Goal: Task Accomplishment & Management: Manage account settings

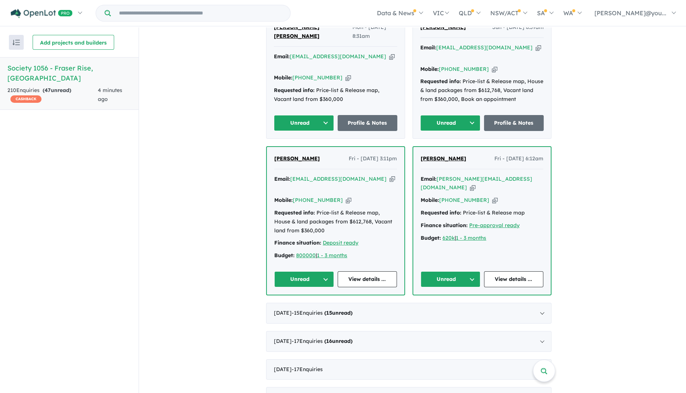
scroll to position [1297, 0]
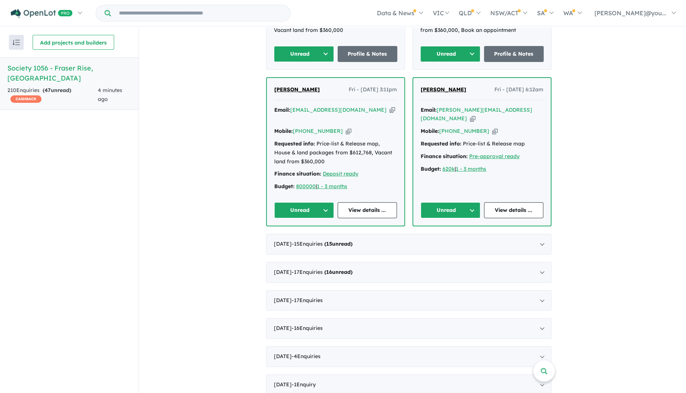
click at [309, 202] on button "Unread" at bounding box center [304, 210] width 60 height 16
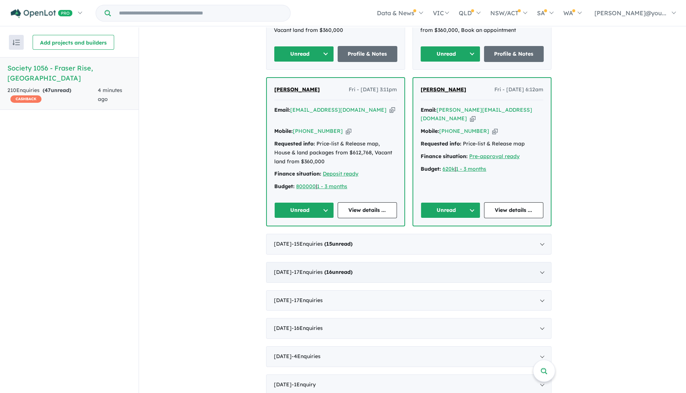
click at [420, 262] on div "[DATE] - 17 Enquir ies ( 16 unread)" at bounding box center [408, 272] width 285 height 21
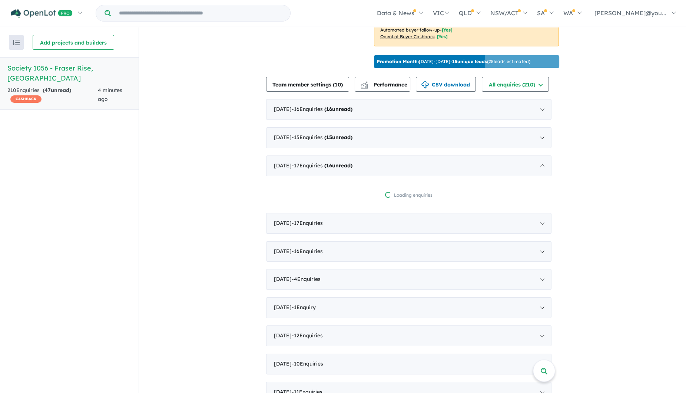
scroll to position [232, 0]
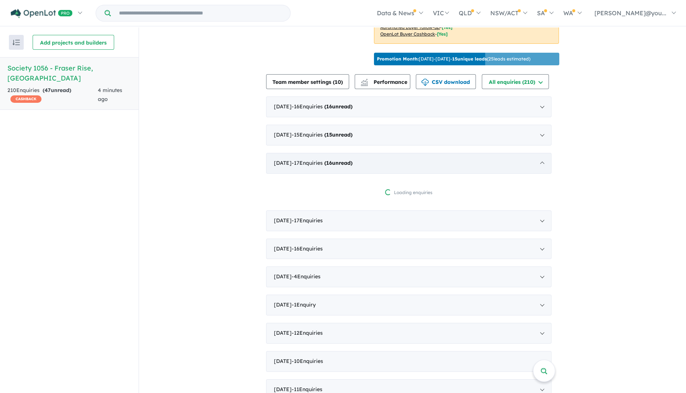
click at [425, 172] on div "[DATE] - 17 Enquir ies ( 16 unread)" at bounding box center [408, 163] width 285 height 21
click at [379, 117] on div "[DATE] - 16 Enquir ies ( 16 unread)" at bounding box center [408, 106] width 285 height 21
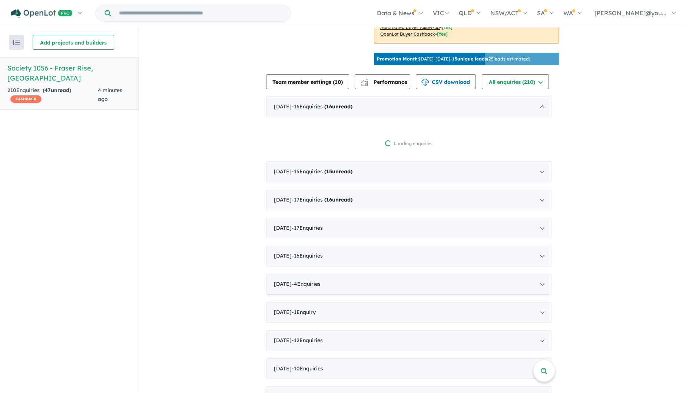
scroll to position [1, 0]
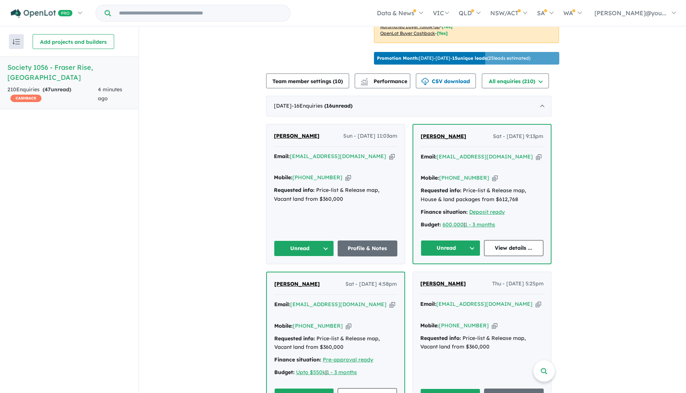
click at [300, 254] on button "Unread" at bounding box center [304, 248] width 60 height 16
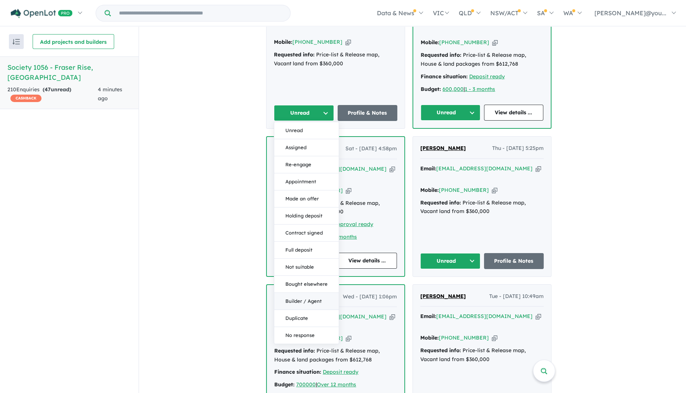
scroll to position [370, 0]
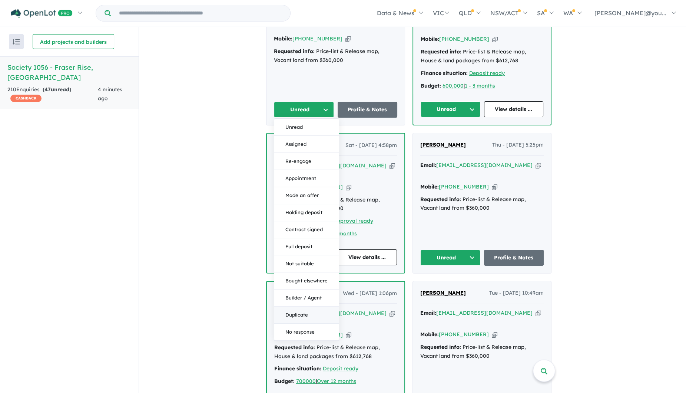
click at [320, 318] on button "Duplicate" at bounding box center [306, 314] width 64 height 17
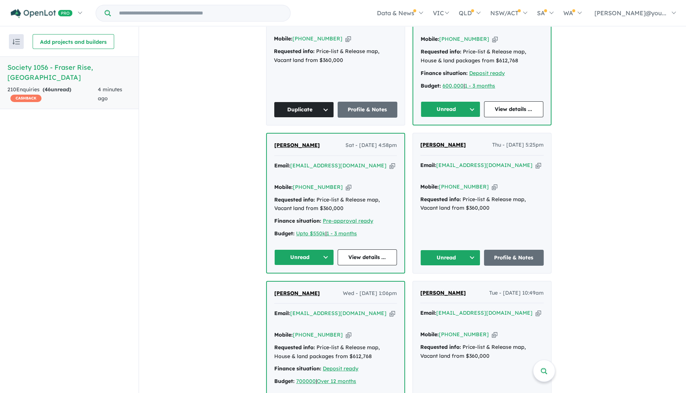
scroll to position [324, 0]
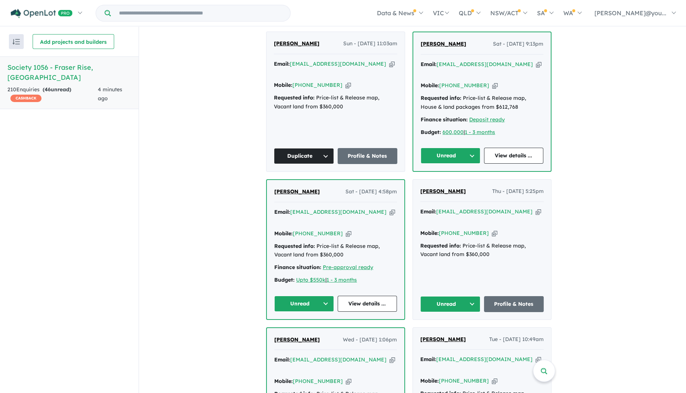
click at [536, 68] on icon "button" at bounding box center [539, 64] width 6 height 8
click at [451, 159] on button "Unread" at bounding box center [451, 156] width 60 height 16
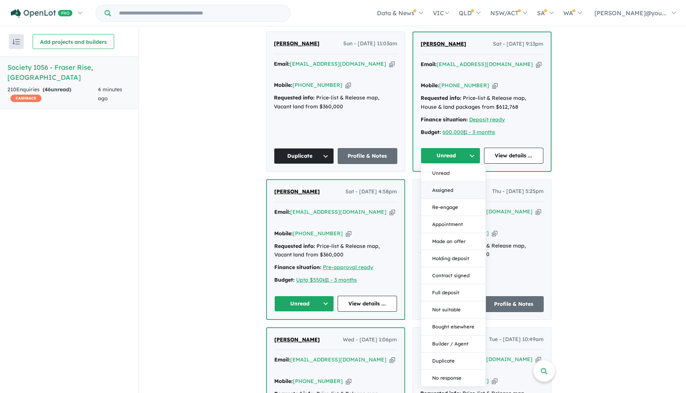
click at [463, 196] on button "Assigned" at bounding box center [453, 190] width 64 height 17
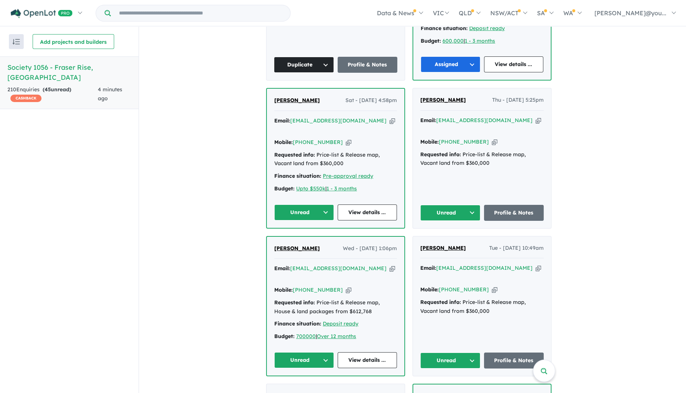
scroll to position [417, 0]
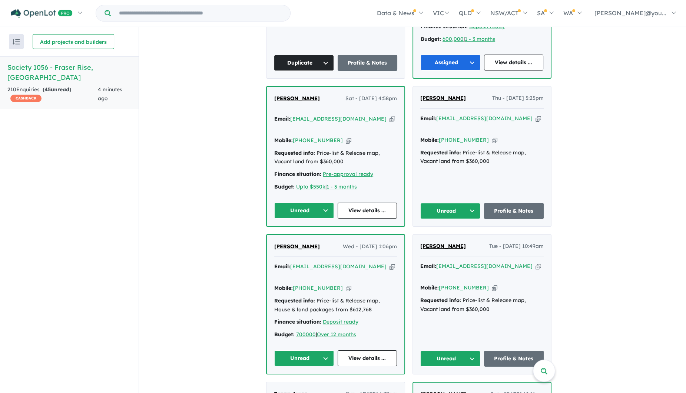
click at [311, 203] on button "Unread" at bounding box center [304, 210] width 60 height 16
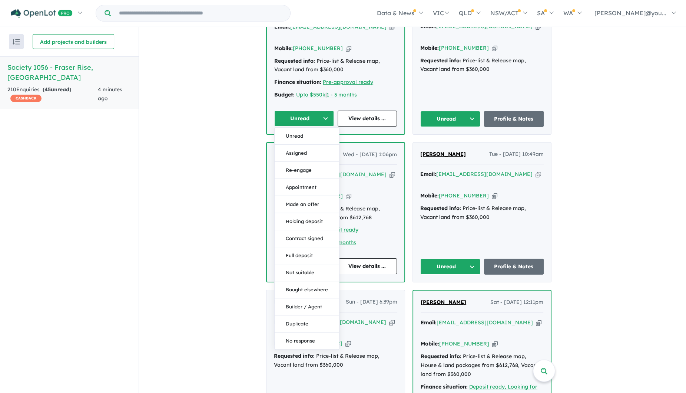
scroll to position [510, 0]
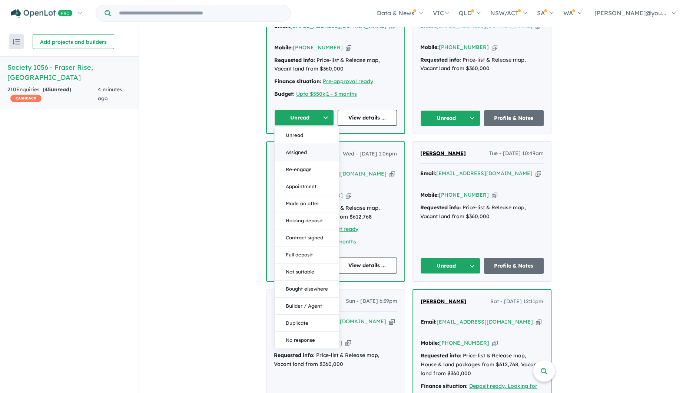
click at [315, 148] on button "Assigned" at bounding box center [307, 152] width 64 height 17
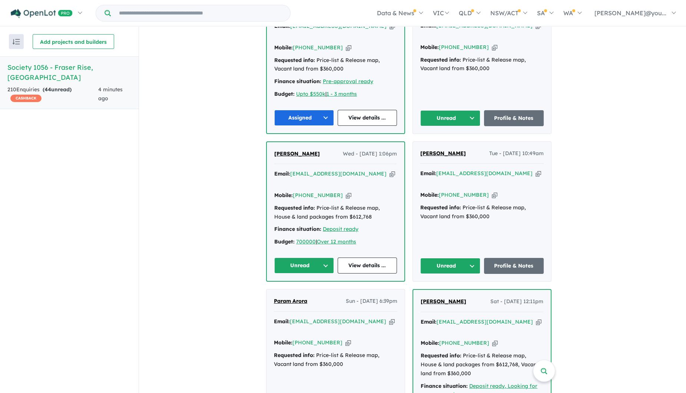
scroll to position [463, 0]
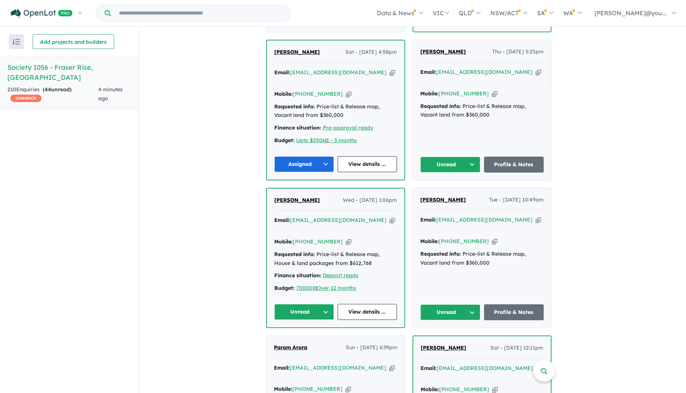
click at [466, 163] on button "Unread" at bounding box center [450, 164] width 60 height 16
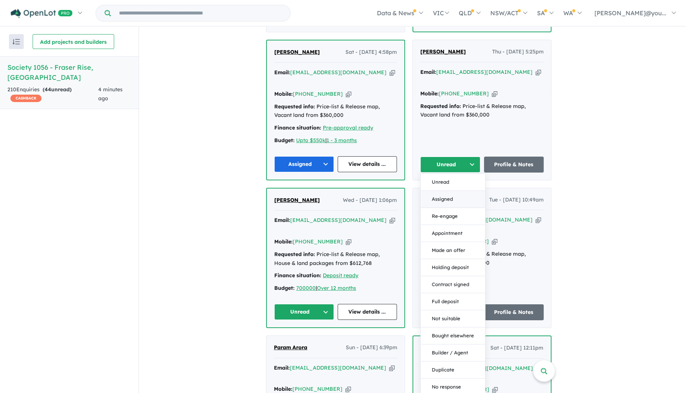
click at [461, 192] on button "Assigned" at bounding box center [453, 199] width 64 height 17
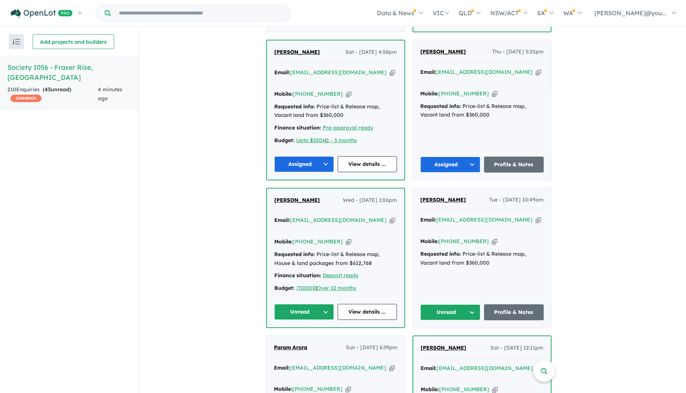
click at [314, 304] on button "Unread" at bounding box center [304, 312] width 60 height 16
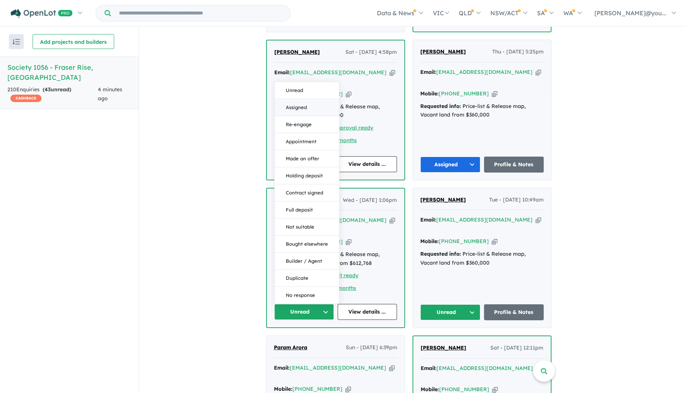
click at [304, 99] on button "Assigned" at bounding box center [307, 107] width 64 height 17
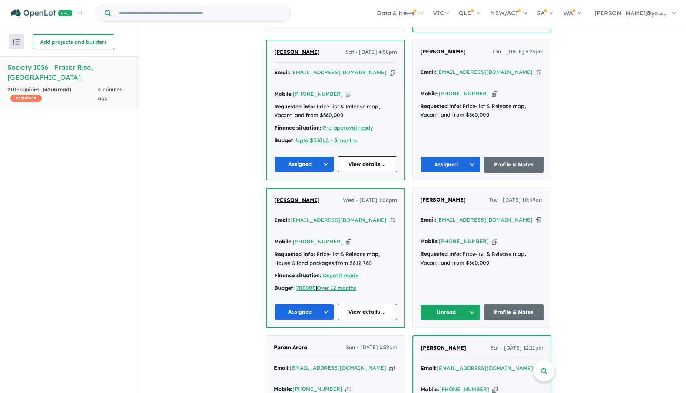
click at [455, 304] on button "Unread" at bounding box center [450, 312] width 60 height 16
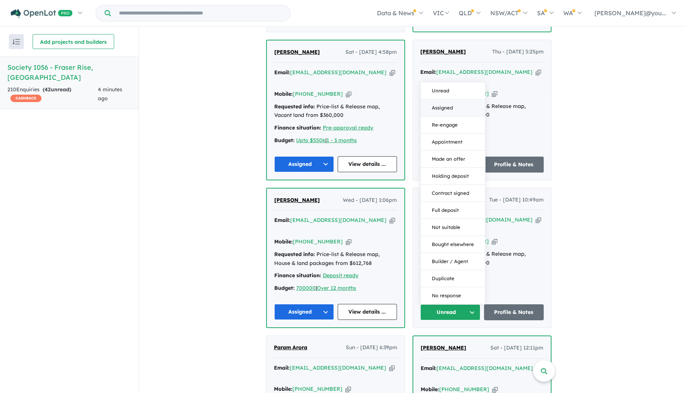
click at [451, 99] on button "Assigned" at bounding box center [453, 107] width 64 height 17
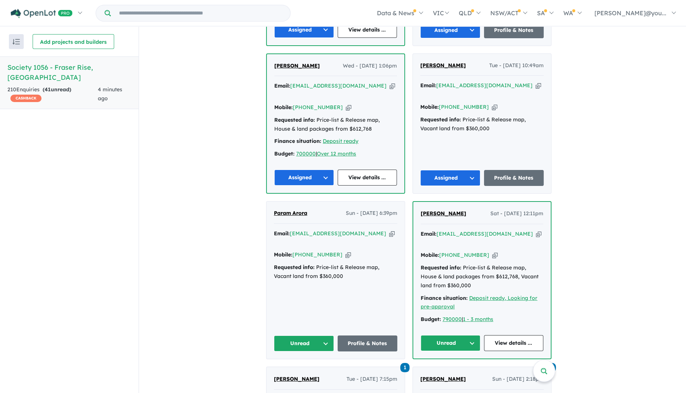
scroll to position [602, 0]
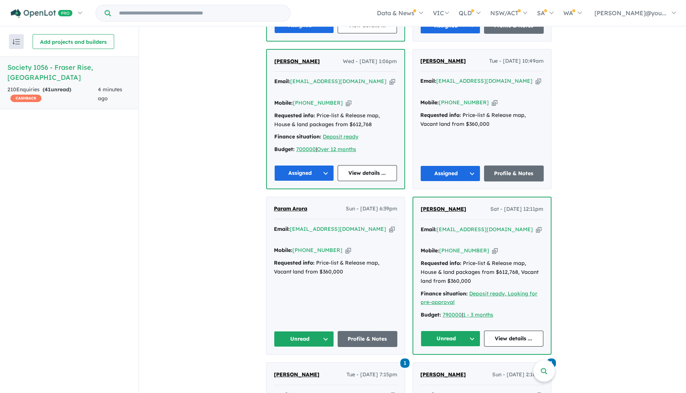
click at [321, 331] on button "Unread" at bounding box center [304, 339] width 60 height 16
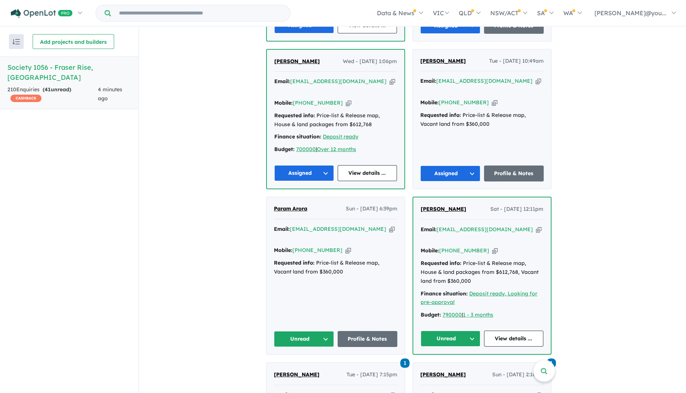
drag, startPoint x: 362, startPoint y: 215, endPoint x: 358, endPoint y: 191, distance: 24.5
click at [389, 225] on icon "button" at bounding box center [392, 229] width 6 height 8
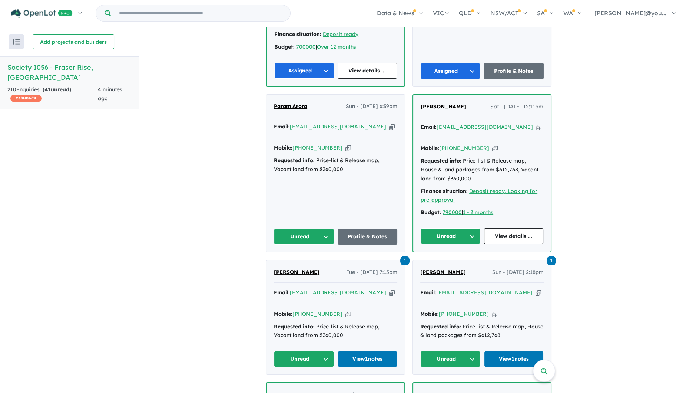
scroll to position [741, 0]
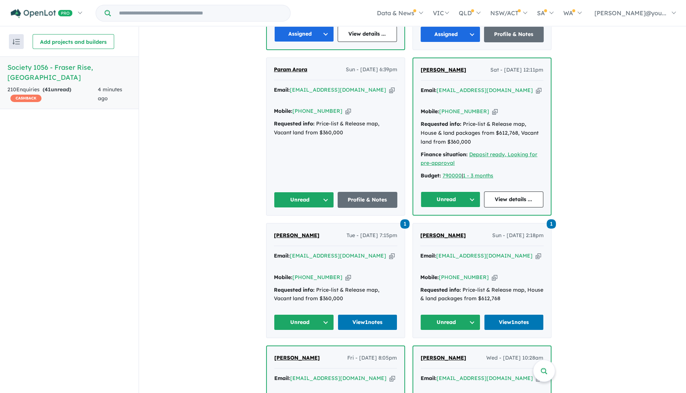
click at [309, 192] on button "Unread" at bounding box center [304, 200] width 60 height 16
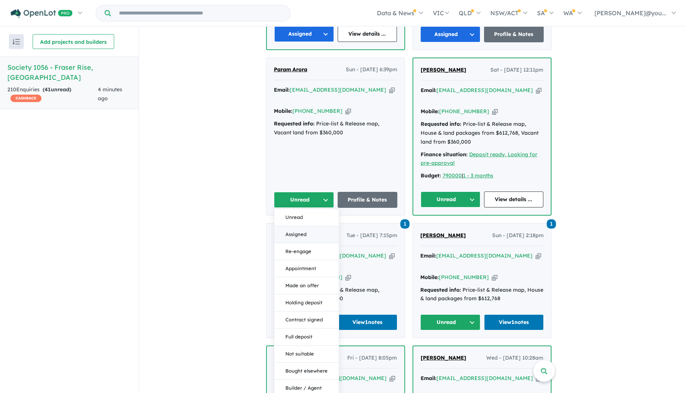
click at [309, 226] on button "Assigned" at bounding box center [306, 234] width 64 height 17
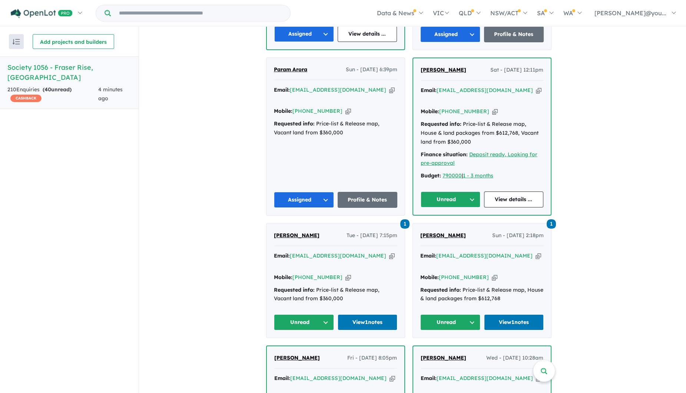
click at [451, 191] on button "Unread" at bounding box center [451, 199] width 60 height 16
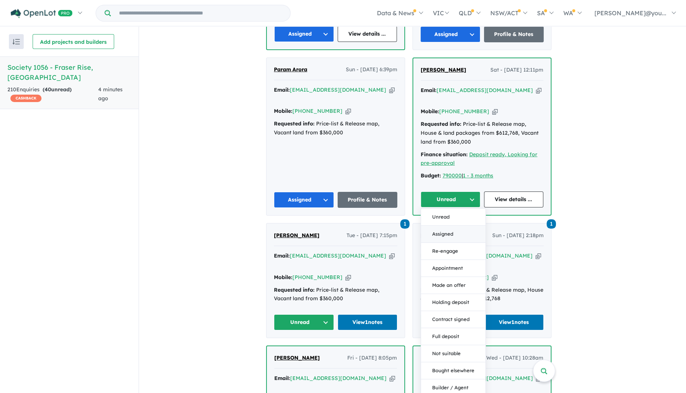
click at [457, 225] on button "Assigned" at bounding box center [453, 233] width 64 height 17
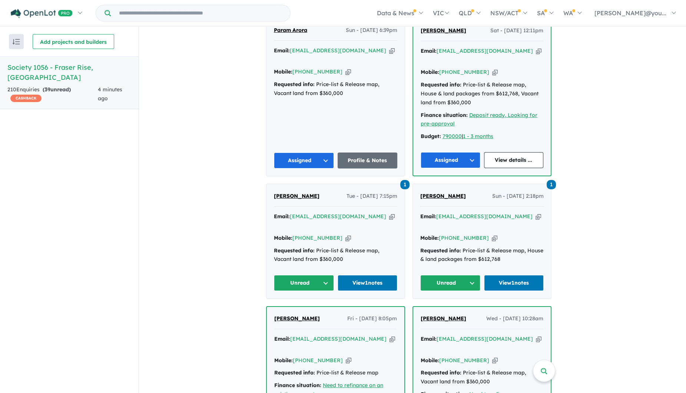
scroll to position [834, 0]
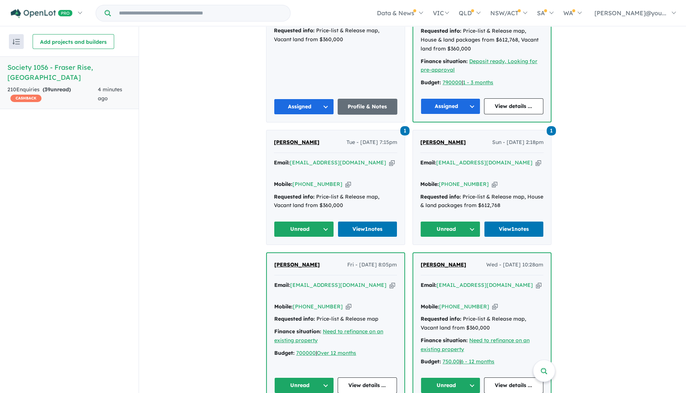
click at [311, 221] on button "Unread" at bounding box center [304, 229] width 60 height 16
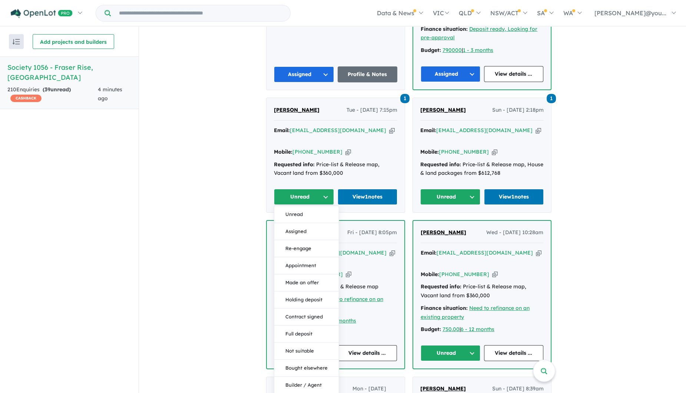
scroll to position [880, 0]
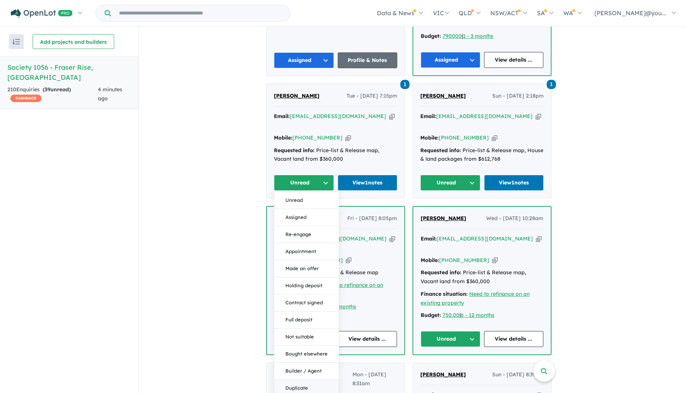
click at [317, 379] on button "Duplicate" at bounding box center [306, 387] width 64 height 17
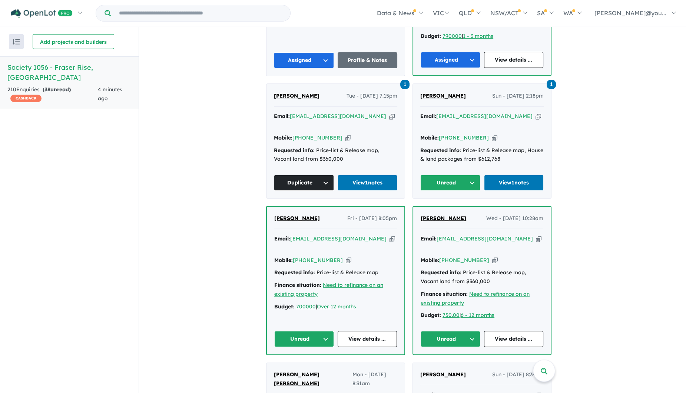
click at [456, 175] on button "Unread" at bounding box center [450, 183] width 60 height 16
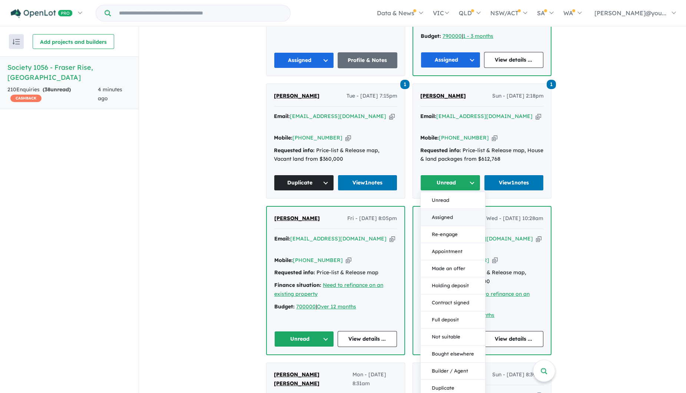
click at [468, 209] on button "Assigned" at bounding box center [453, 217] width 64 height 17
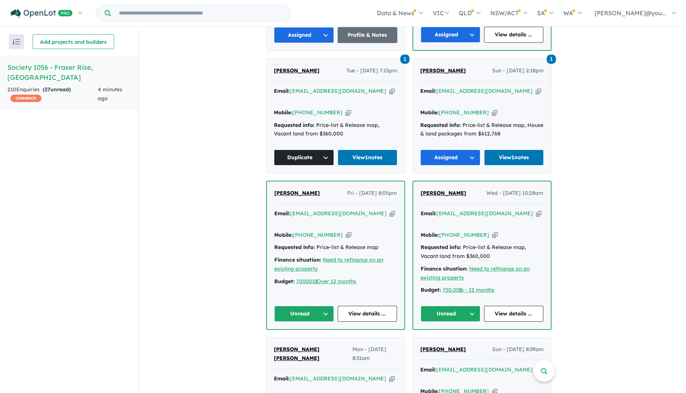
scroll to position [927, 0]
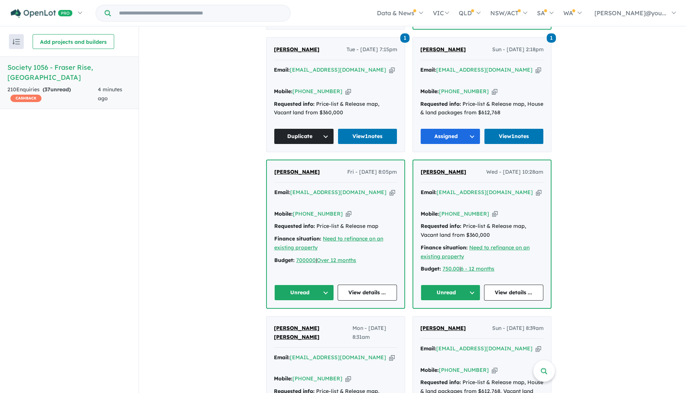
click at [314, 284] on button "Unread" at bounding box center [304, 292] width 60 height 16
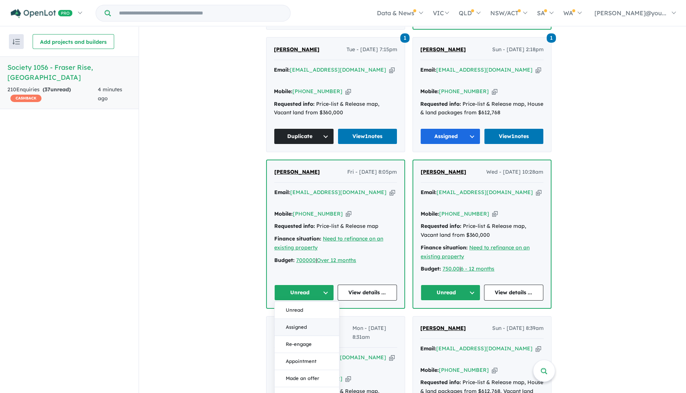
click at [314, 318] on button "Assigned" at bounding box center [307, 326] width 64 height 17
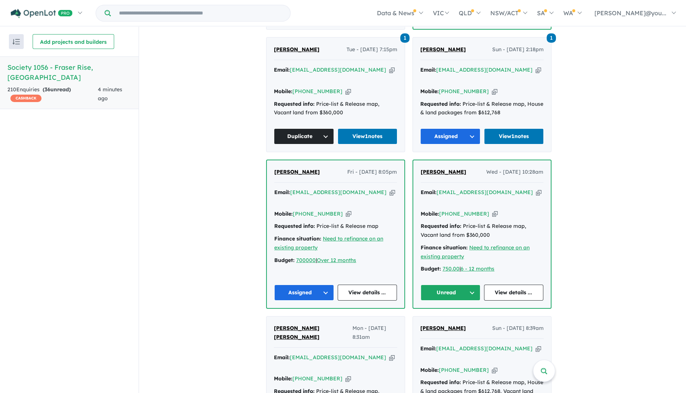
click at [463, 284] on button "Unread" at bounding box center [451, 292] width 60 height 16
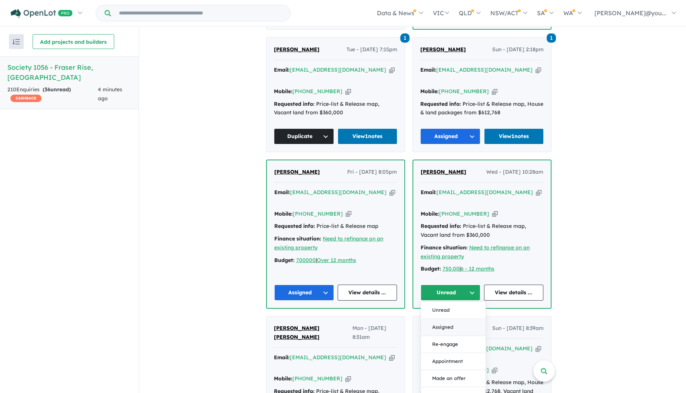
click at [470, 318] on button "Assigned" at bounding box center [453, 326] width 64 height 17
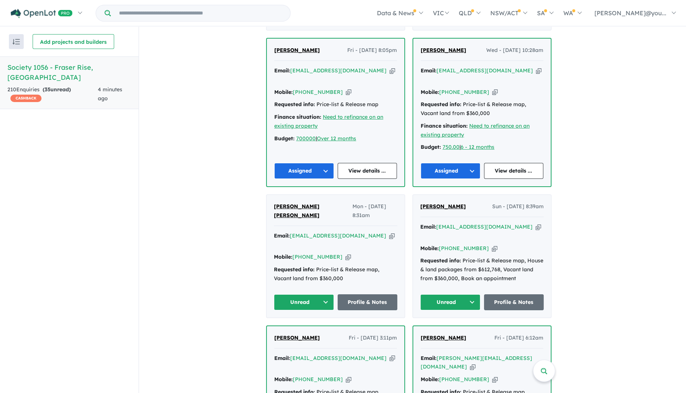
scroll to position [1066, 0]
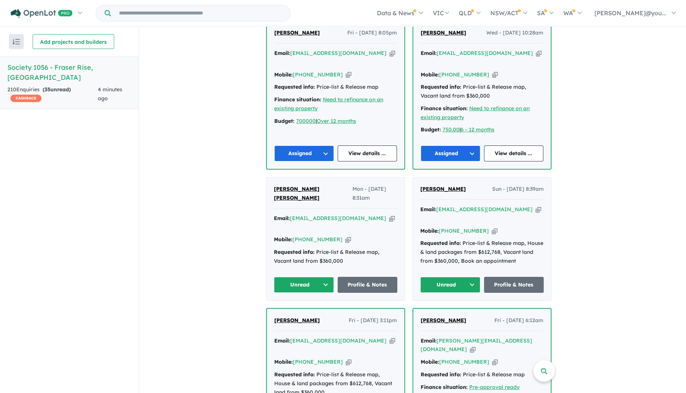
click at [305, 277] on button "Unread" at bounding box center [304, 285] width 60 height 16
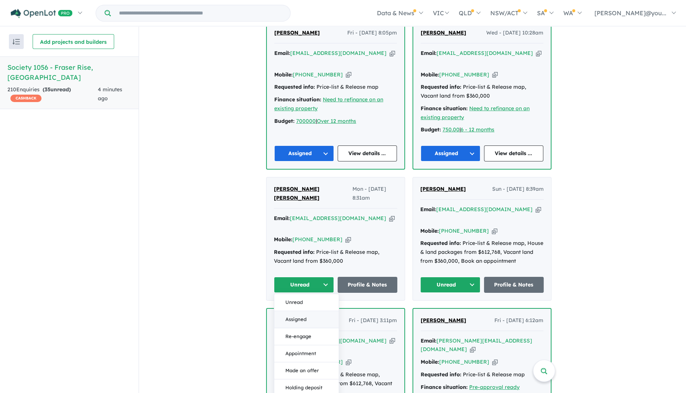
click at [313, 311] on button "Assigned" at bounding box center [306, 319] width 64 height 17
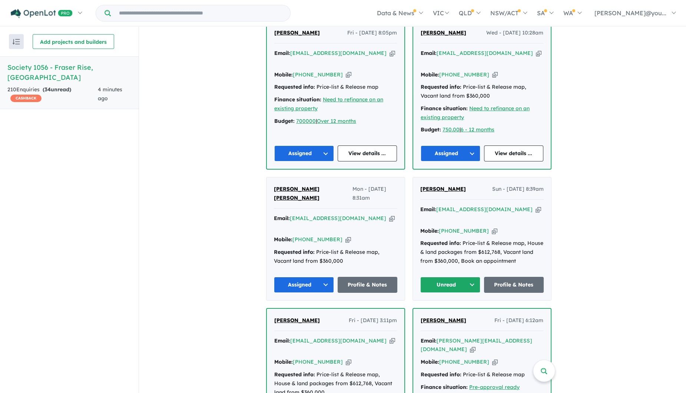
click at [456, 277] on button "Unread" at bounding box center [450, 285] width 60 height 16
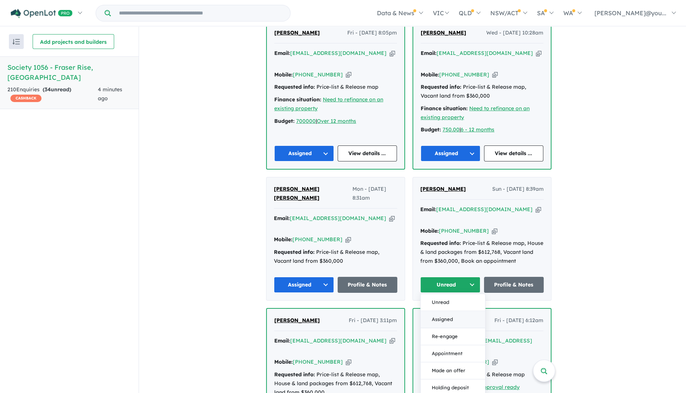
click at [451, 311] on button "Assigned" at bounding box center [453, 319] width 64 height 17
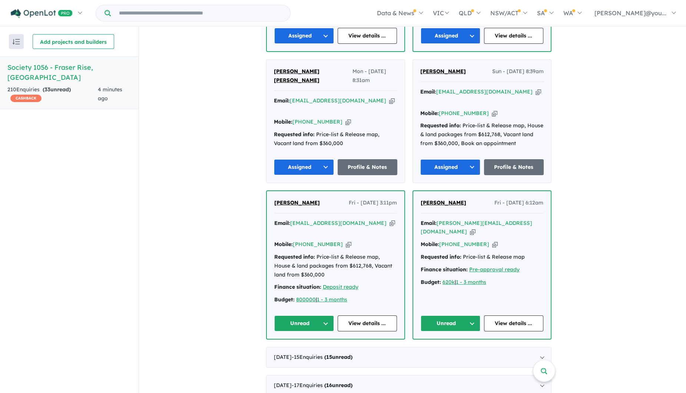
scroll to position [1204, 0]
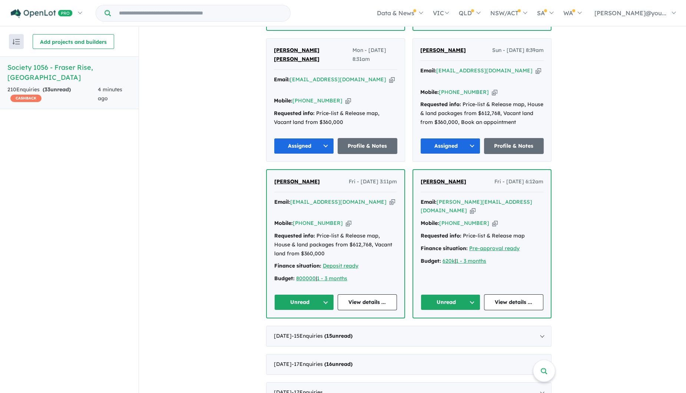
drag, startPoint x: 358, startPoint y: 149, endPoint x: 358, endPoint y: 145, distance: 4.1
click at [390, 198] on icon "button" at bounding box center [393, 202] width 6 height 8
click at [301, 294] on button "Unread" at bounding box center [304, 302] width 60 height 16
click at [315, 328] on button "Assigned" at bounding box center [307, 336] width 64 height 17
click at [462, 294] on button "Unread" at bounding box center [451, 302] width 60 height 16
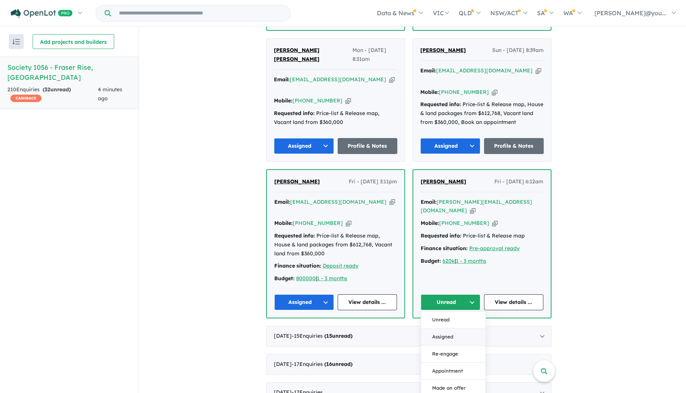
click at [455, 328] on button "Assigned" at bounding box center [453, 336] width 64 height 17
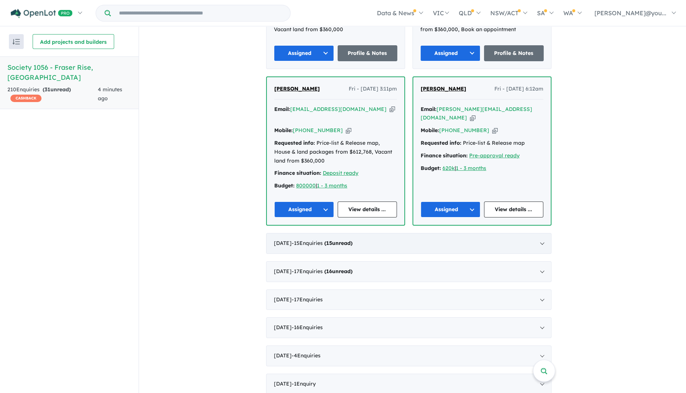
click at [352, 239] on strong "( 15 unread)" at bounding box center [338, 242] width 28 height 7
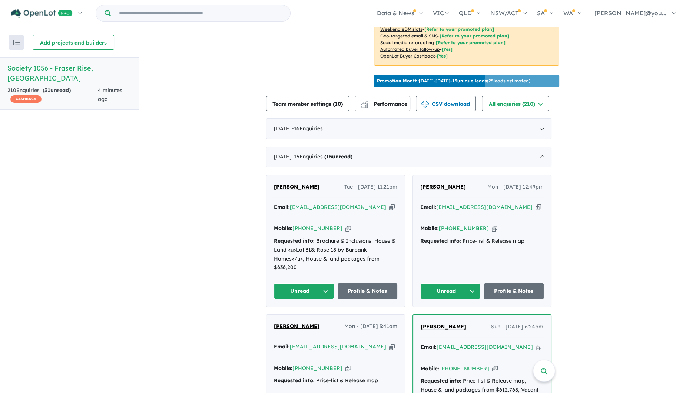
scroll to position [232, 0]
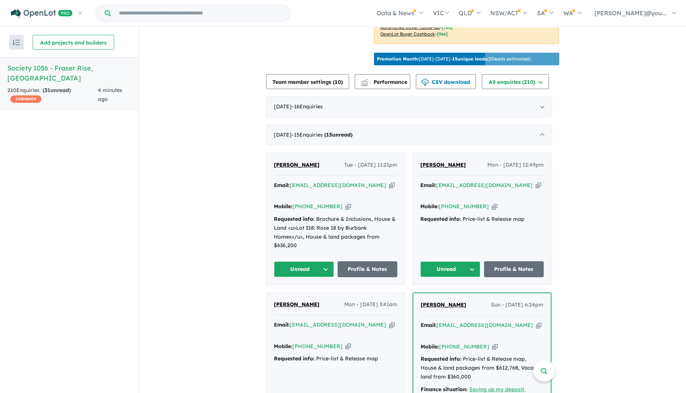
click at [389, 189] on icon "button" at bounding box center [392, 185] width 6 height 8
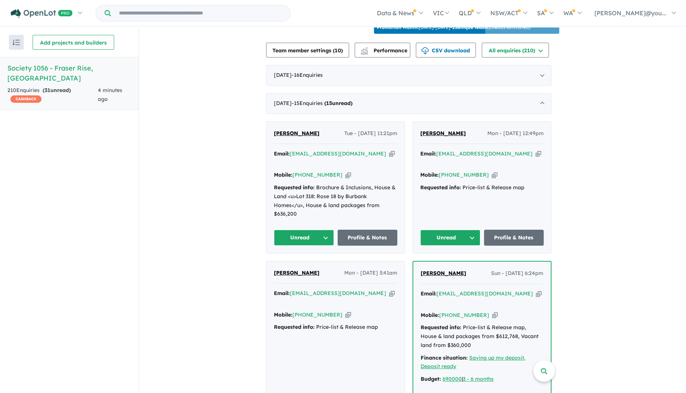
scroll to position [278, 0]
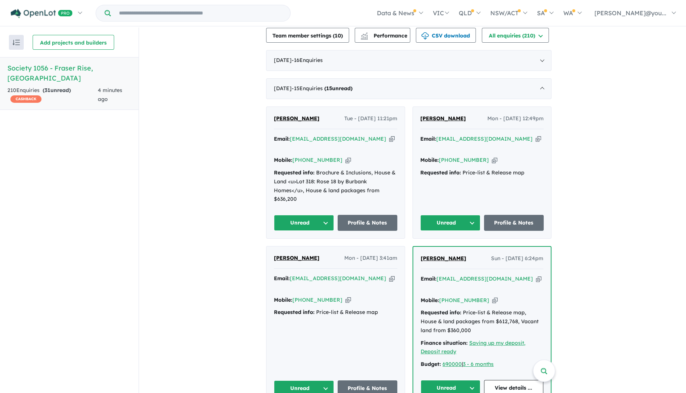
click at [315, 226] on button "Unread" at bounding box center [304, 223] width 60 height 16
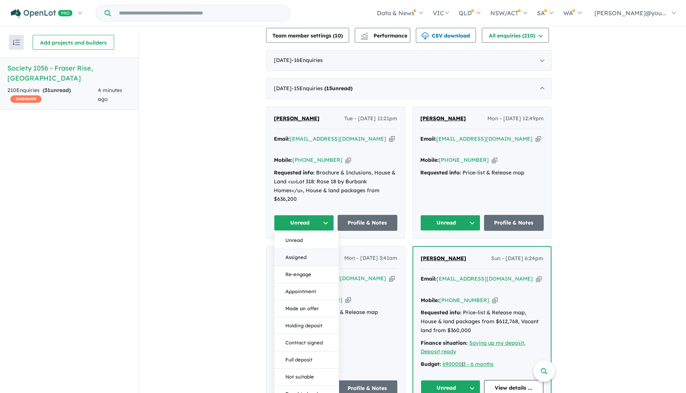
click at [313, 260] on button "Assigned" at bounding box center [306, 257] width 64 height 17
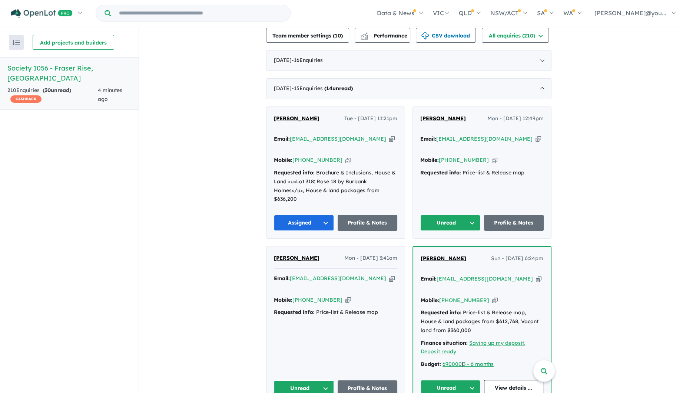
click at [459, 227] on button "Unread" at bounding box center [450, 223] width 60 height 16
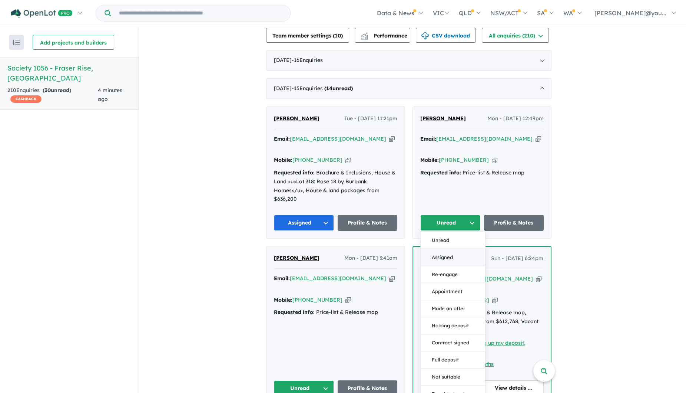
click at [447, 262] on button "Assigned" at bounding box center [453, 257] width 64 height 17
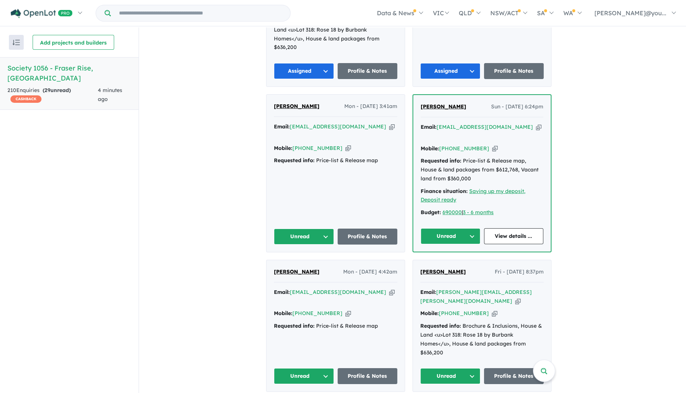
scroll to position [463, 0]
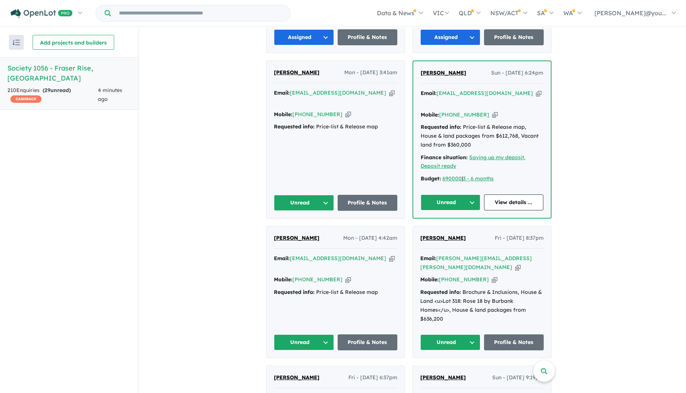
click at [312, 199] on button "Unread" at bounding box center [304, 203] width 60 height 16
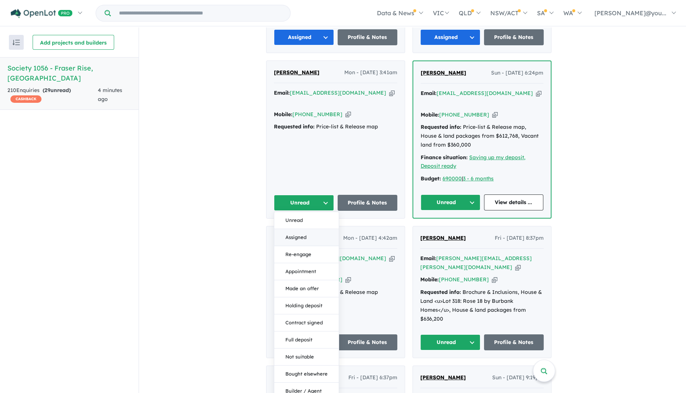
click at [311, 229] on button "Assigned" at bounding box center [306, 237] width 64 height 17
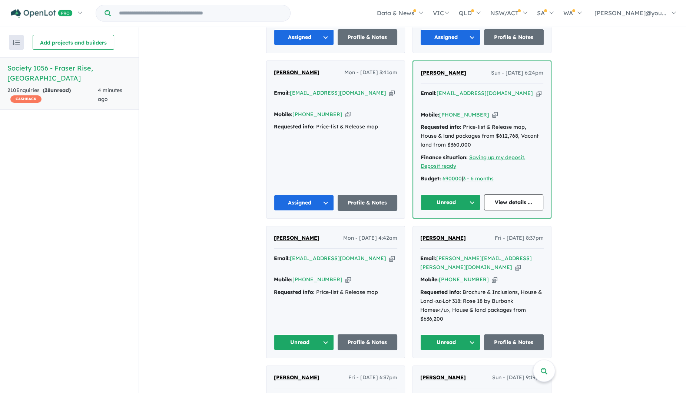
click at [454, 200] on button "Unread" at bounding box center [451, 202] width 60 height 16
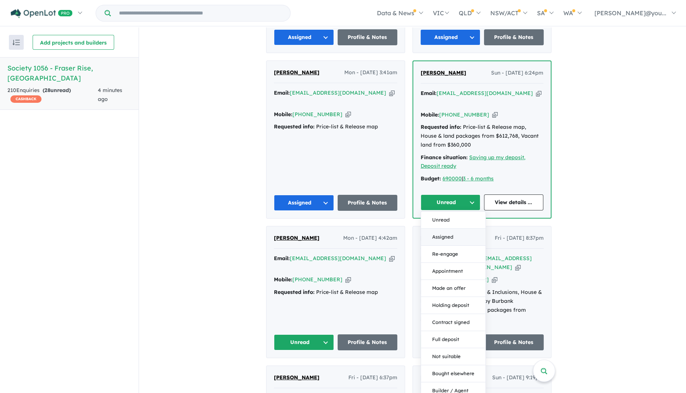
click at [451, 237] on button "Assigned" at bounding box center [453, 236] width 64 height 17
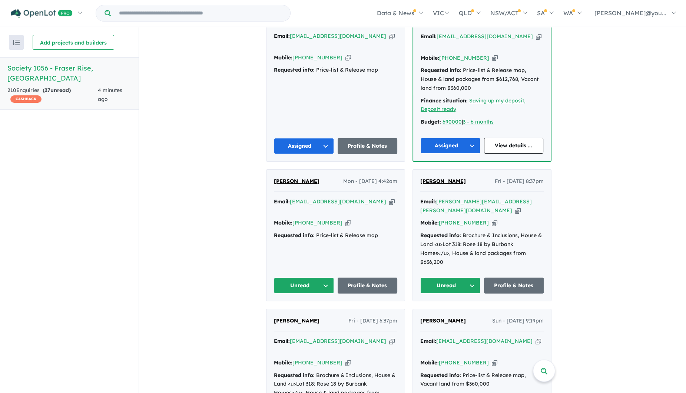
scroll to position [556, 0]
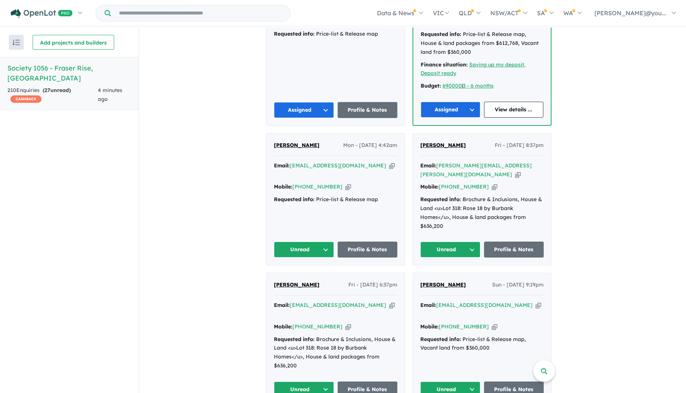
click at [389, 162] on icon "button" at bounding box center [392, 166] width 6 height 8
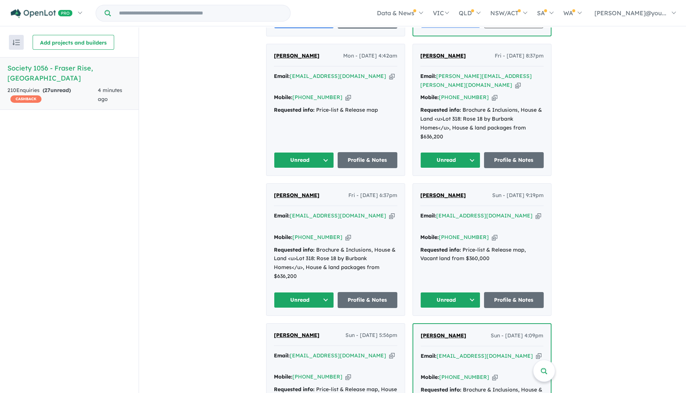
scroll to position [648, 0]
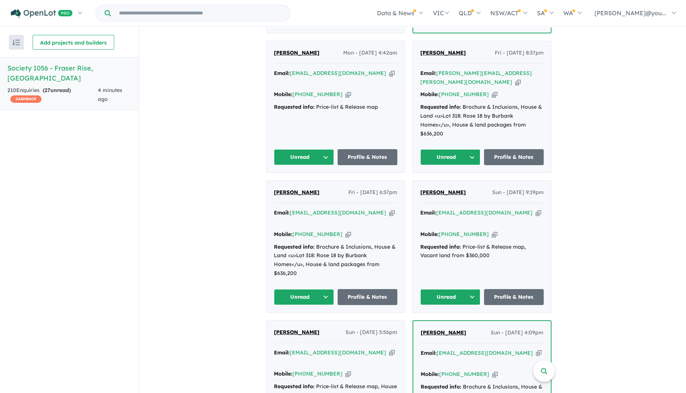
click at [316, 149] on button "Unread" at bounding box center [304, 157] width 60 height 16
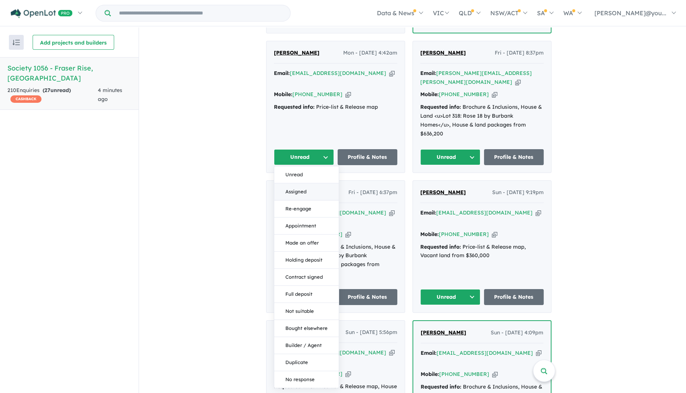
click at [322, 183] on button "Assigned" at bounding box center [306, 191] width 64 height 17
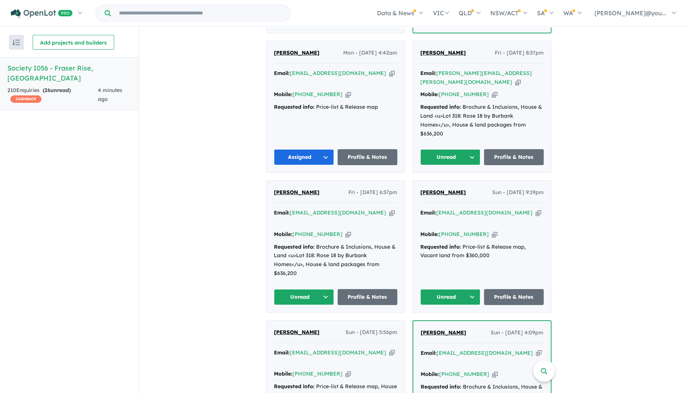
click at [461, 149] on button "Unread" at bounding box center [450, 157] width 60 height 16
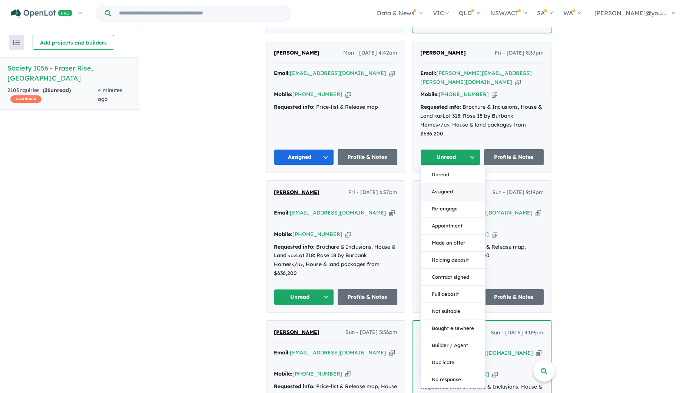
click at [451, 183] on button "Assigned" at bounding box center [453, 191] width 64 height 17
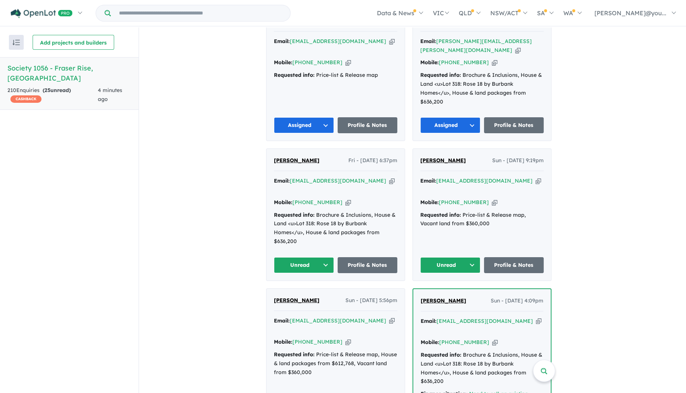
scroll to position [695, 0]
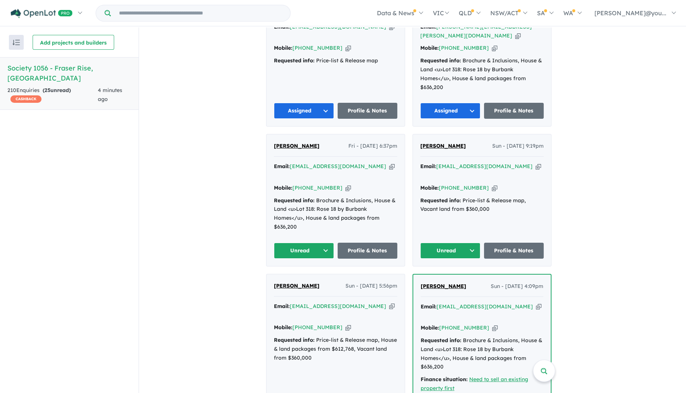
click at [311, 242] on button "Unread" at bounding box center [304, 250] width 60 height 16
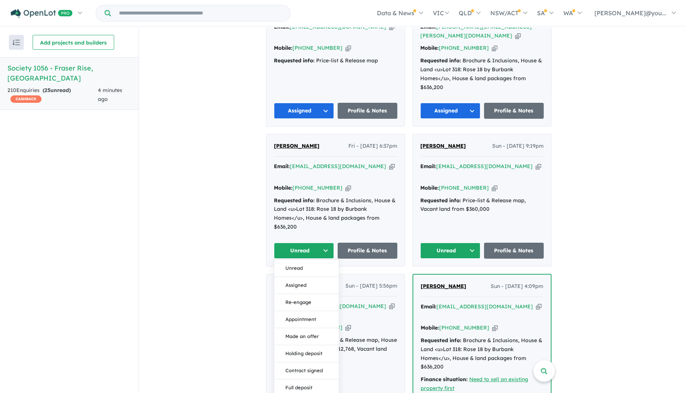
click at [300, 277] on button "Assigned" at bounding box center [306, 285] width 64 height 17
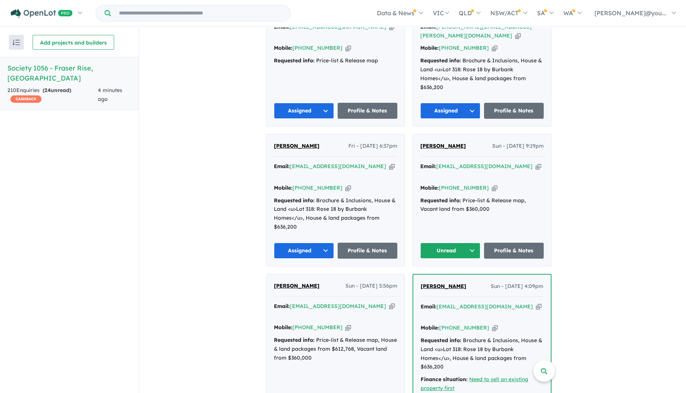
click at [452, 242] on button "Unread" at bounding box center [450, 250] width 60 height 16
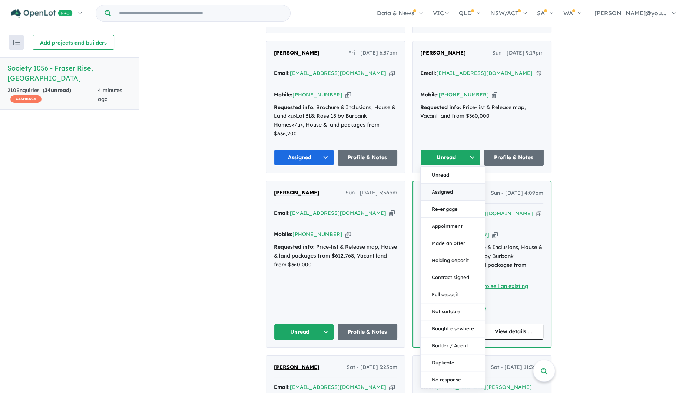
click at [443, 183] on button "Assigned" at bounding box center [453, 191] width 64 height 17
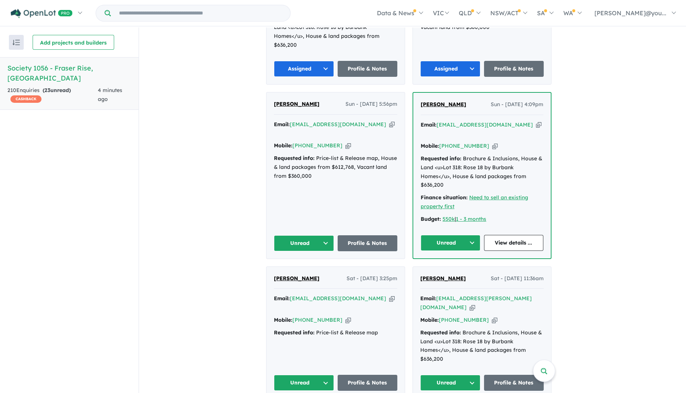
scroll to position [880, 0]
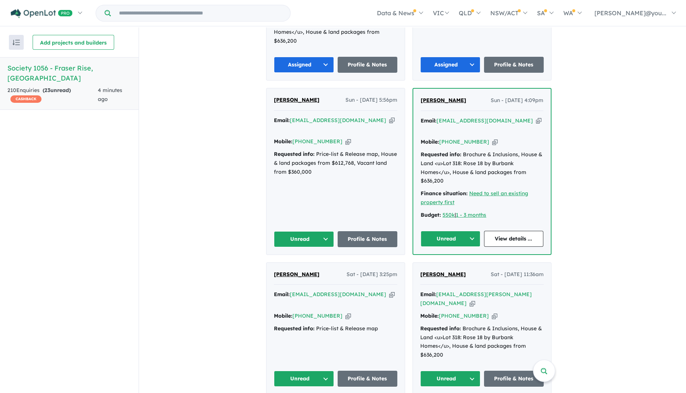
click at [310, 231] on button "Unread" at bounding box center [304, 239] width 60 height 16
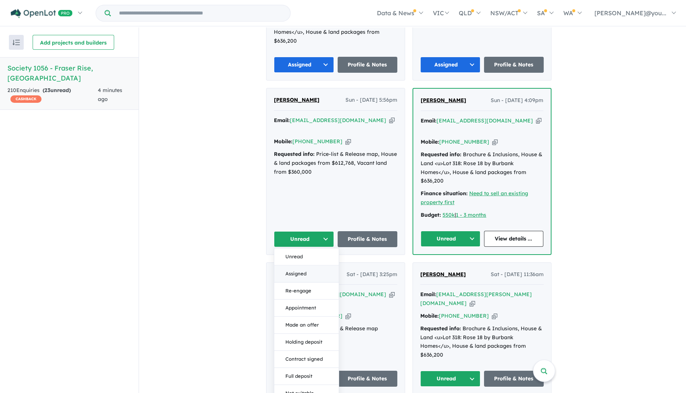
click at [315, 265] on button "Assigned" at bounding box center [306, 273] width 64 height 17
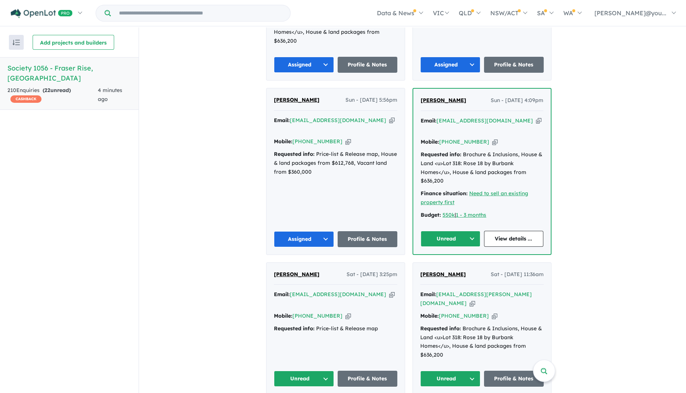
click at [454, 231] on button "Unread" at bounding box center [451, 239] width 60 height 16
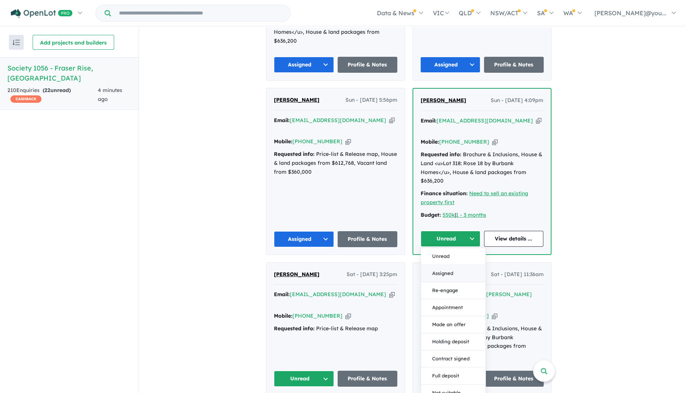
click at [454, 265] on button "Assigned" at bounding box center [453, 273] width 64 height 17
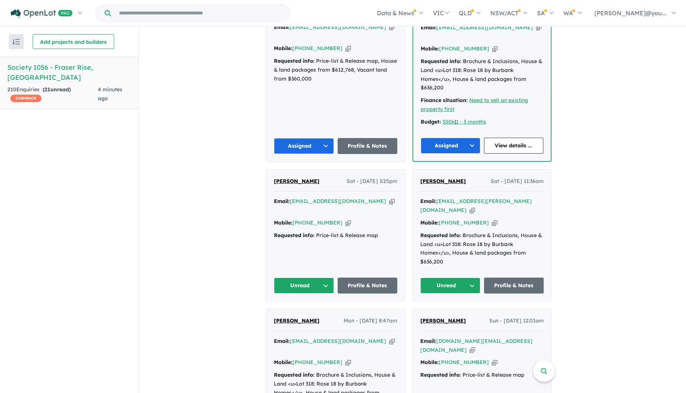
scroll to position [973, 0]
click at [308, 277] on button "Unread" at bounding box center [304, 285] width 60 height 16
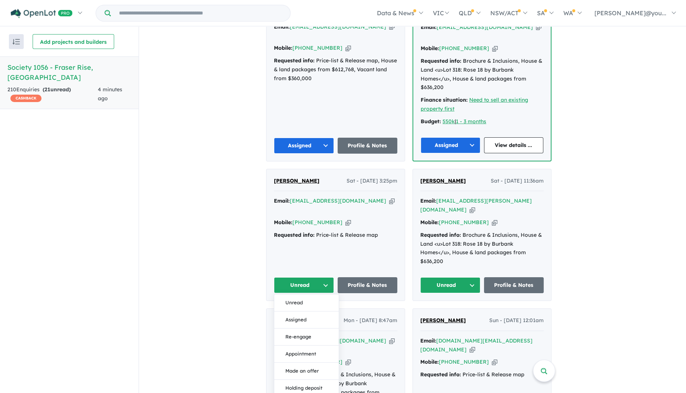
click at [316, 311] on button "Assigned" at bounding box center [306, 319] width 64 height 17
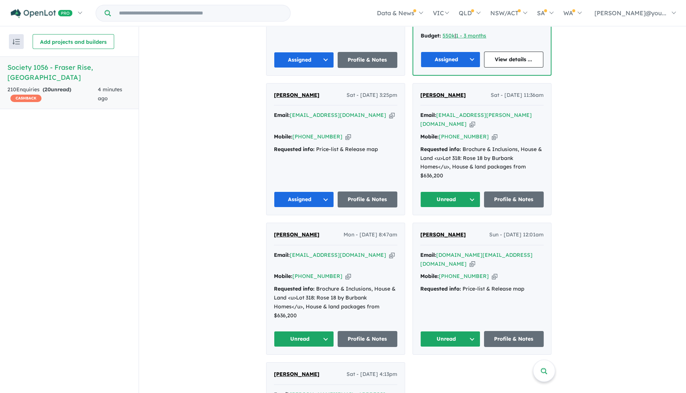
scroll to position [1066, 0]
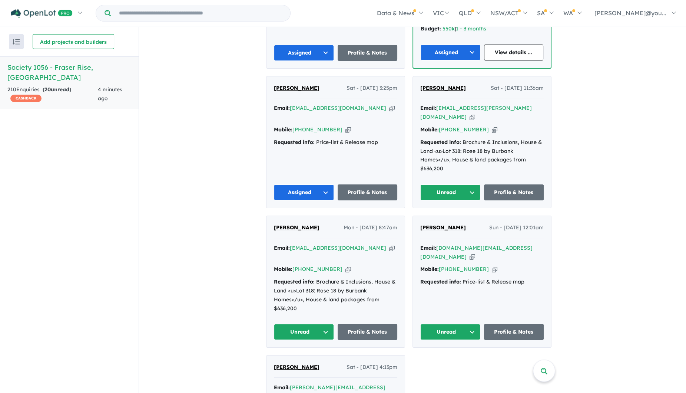
click at [475, 113] on icon "button" at bounding box center [473, 117] width 6 height 8
click at [452, 184] on button "Unread" at bounding box center [450, 192] width 60 height 16
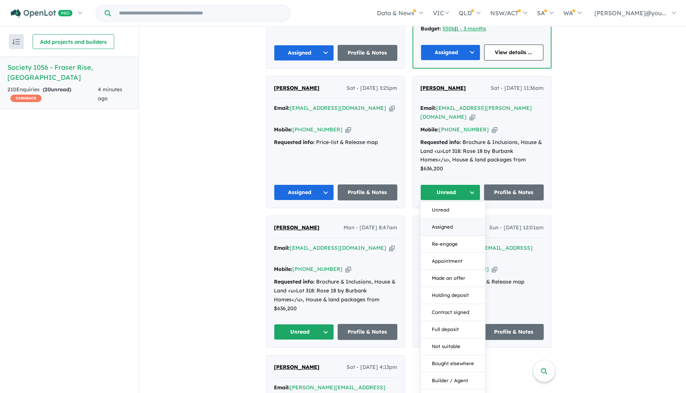
click at [452, 218] on button "Assigned" at bounding box center [453, 226] width 64 height 17
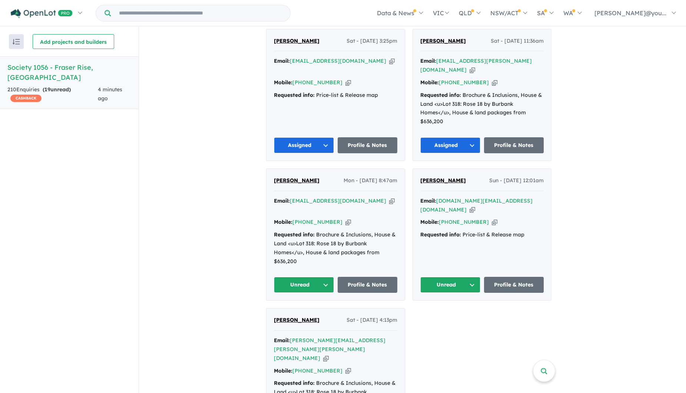
scroll to position [1158, 0]
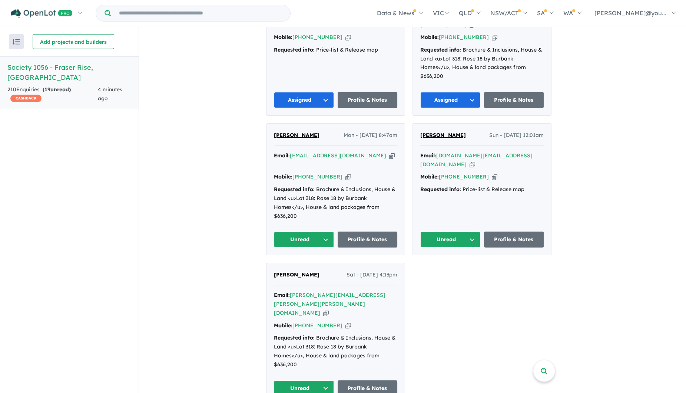
click at [305, 231] on button "Unread" at bounding box center [304, 239] width 60 height 16
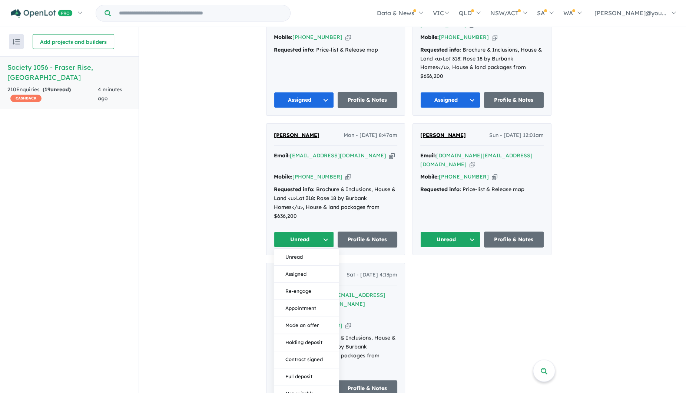
drag, startPoint x: 312, startPoint y: 222, endPoint x: 322, endPoint y: 219, distance: 11.3
click at [312, 265] on button "Assigned" at bounding box center [306, 273] width 64 height 17
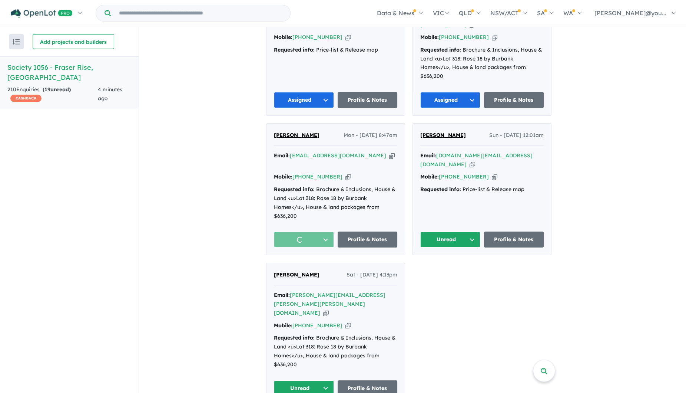
click at [455, 231] on button "Unread" at bounding box center [450, 239] width 60 height 16
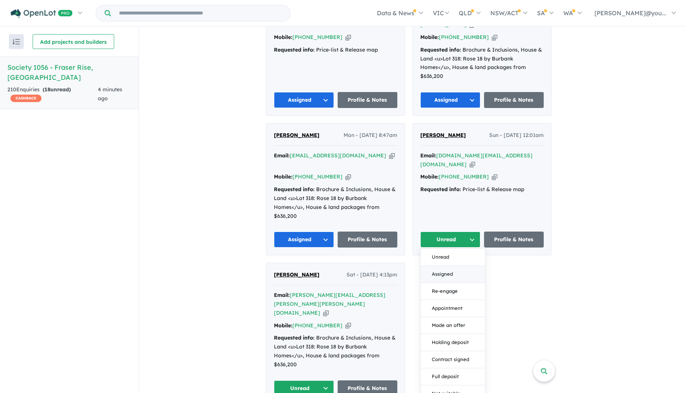
click at [448, 265] on button "Assigned" at bounding box center [453, 273] width 64 height 17
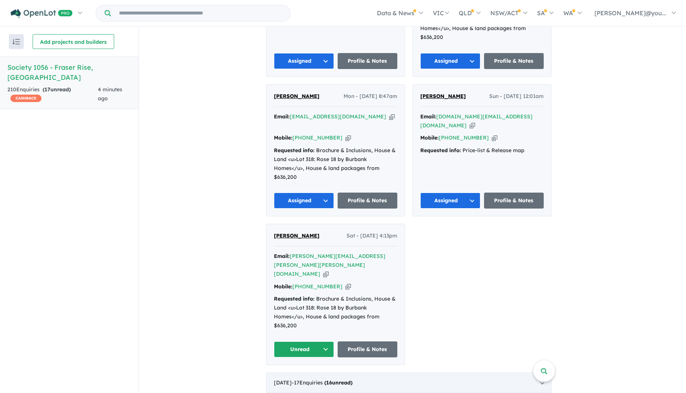
scroll to position [1297, 0]
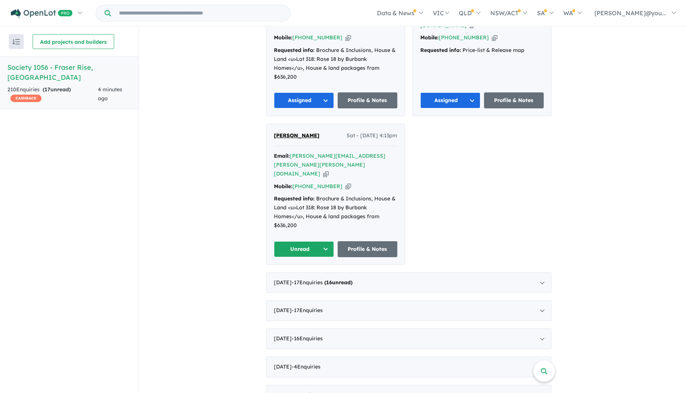
click at [315, 241] on button "Unread" at bounding box center [304, 249] width 60 height 16
click at [315, 275] on button "Assigned" at bounding box center [306, 283] width 64 height 17
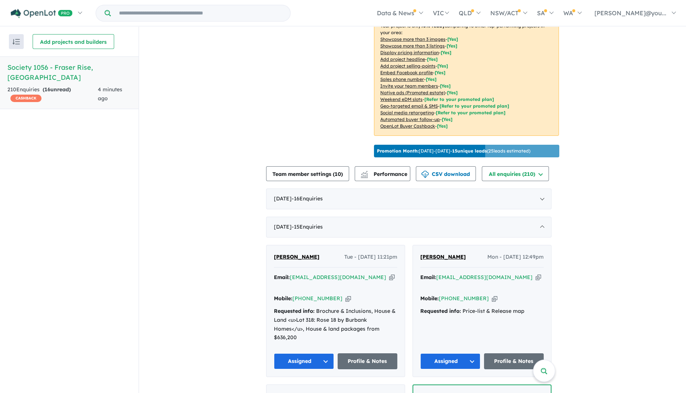
scroll to position [0, 0]
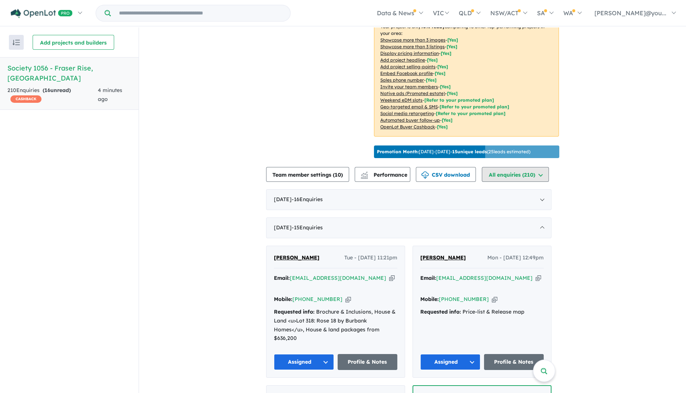
click at [531, 182] on button "All enquiries ( 210 )" at bounding box center [515, 174] width 67 height 15
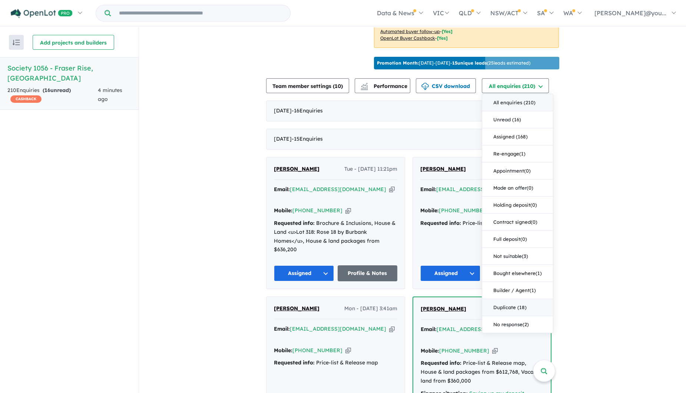
scroll to position [232, 0]
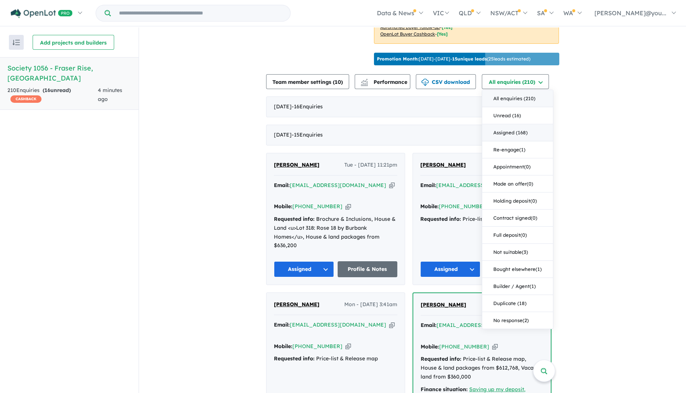
click at [532, 141] on button "Assigned (168)" at bounding box center [517, 132] width 71 height 17
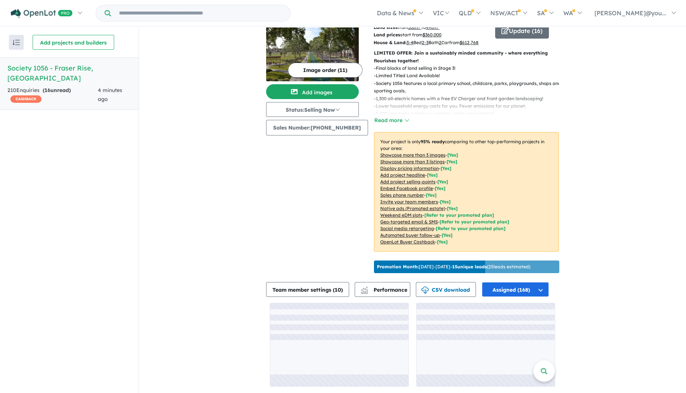
scroll to position [38, 0]
click at [528, 288] on button "Assigned (168)" at bounding box center [515, 289] width 67 height 15
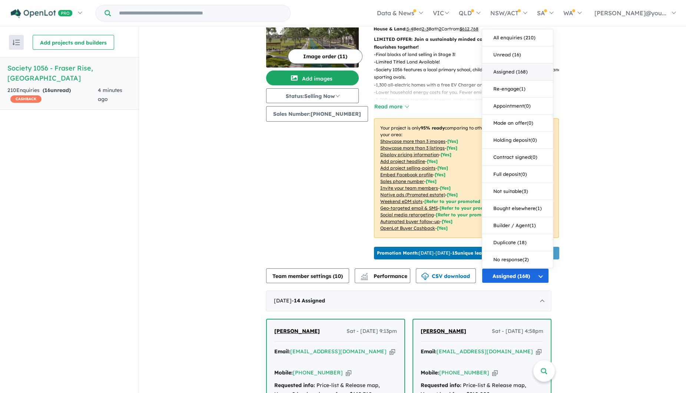
click at [528, 46] on button "All enquiries ( 210 )" at bounding box center [517, 37] width 71 height 17
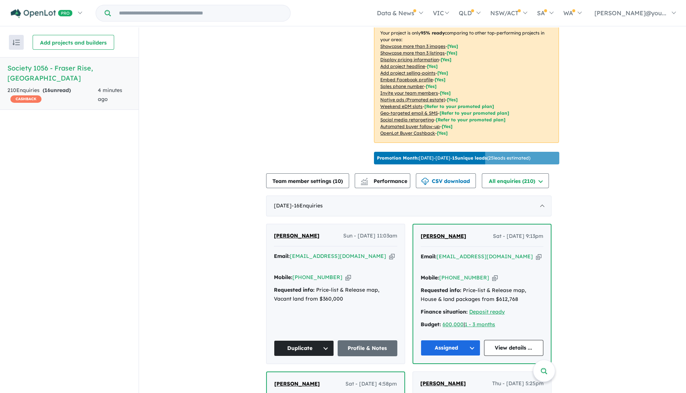
scroll to position [223, 0]
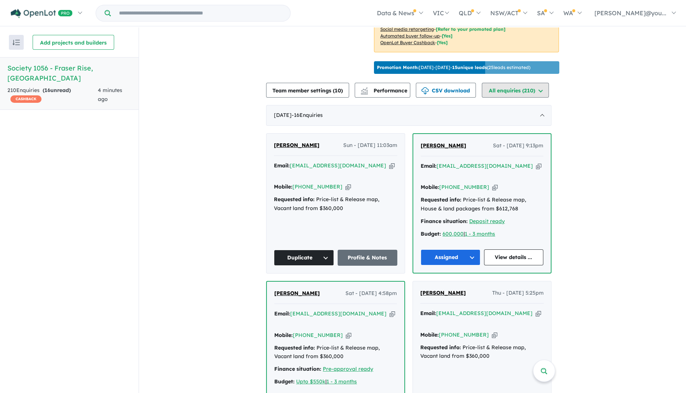
click at [526, 97] on button "All enquiries (210)" at bounding box center [515, 90] width 67 height 15
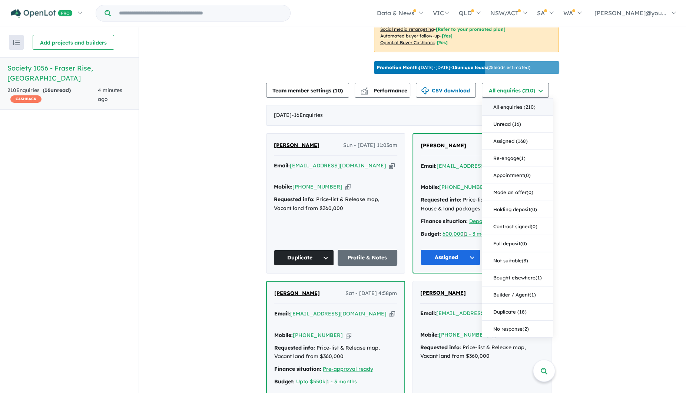
click at [536, 116] on button "All enquiries ( 210 )" at bounding box center [517, 107] width 71 height 17
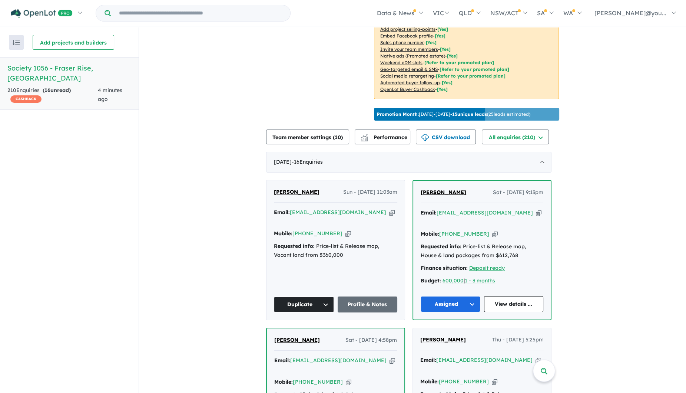
scroll to position [84, 0]
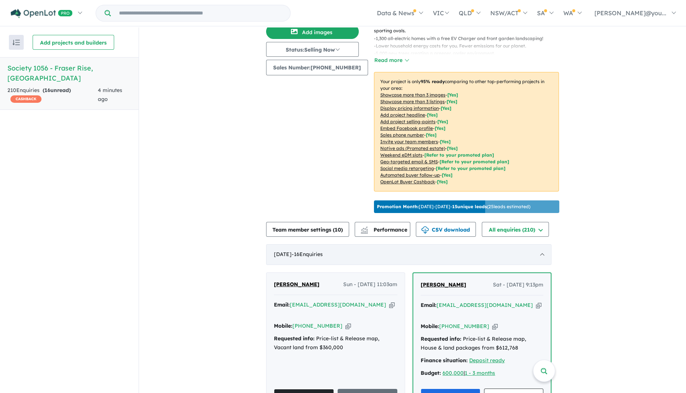
click at [322, 257] on span "- 16 Enquir ies ( 0 unread)" at bounding box center [307, 254] width 31 height 7
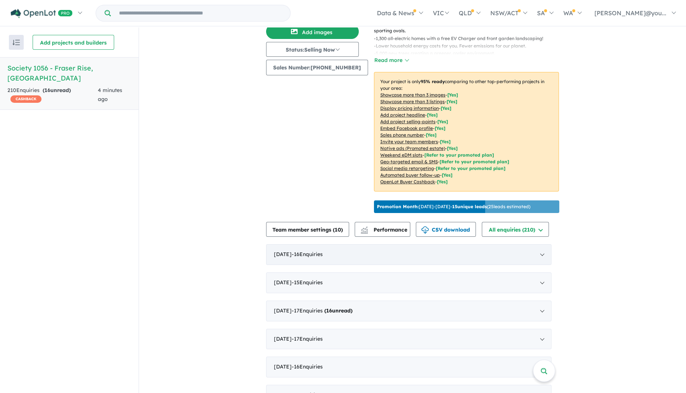
click at [322, 257] on span "- 16 Enquir ies ( 0 unread)" at bounding box center [307, 254] width 31 height 7
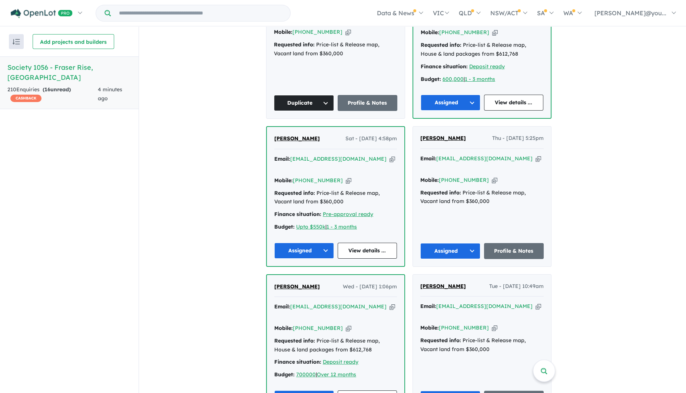
scroll to position [455, 0]
